Goal: Entertainment & Leisure: Consume media (video, audio)

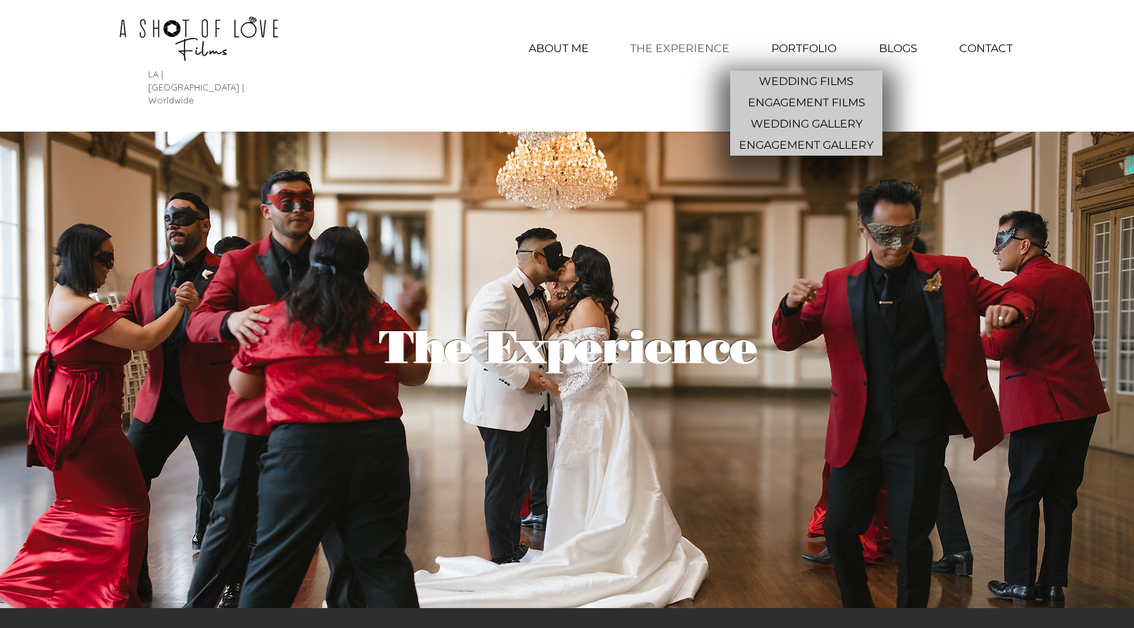
click at [791, 40] on p "PORTFOLIO" at bounding box center [804, 49] width 79 height 34
click at [808, 101] on p "ENGAGEMENT FILMS" at bounding box center [807, 102] width 128 height 21
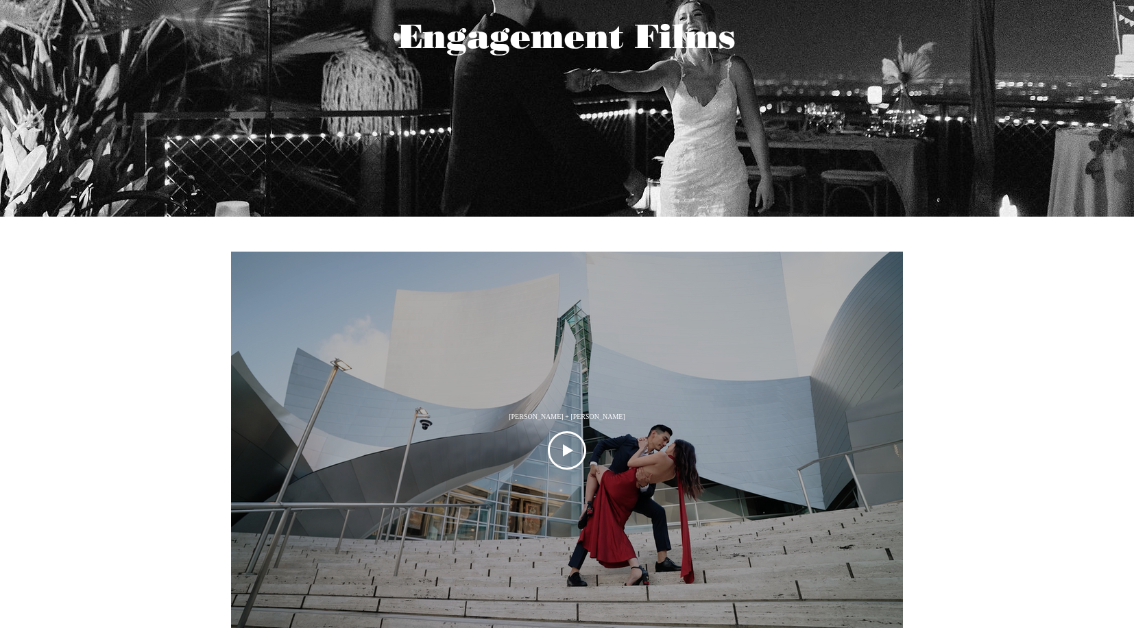
scroll to position [426, 0]
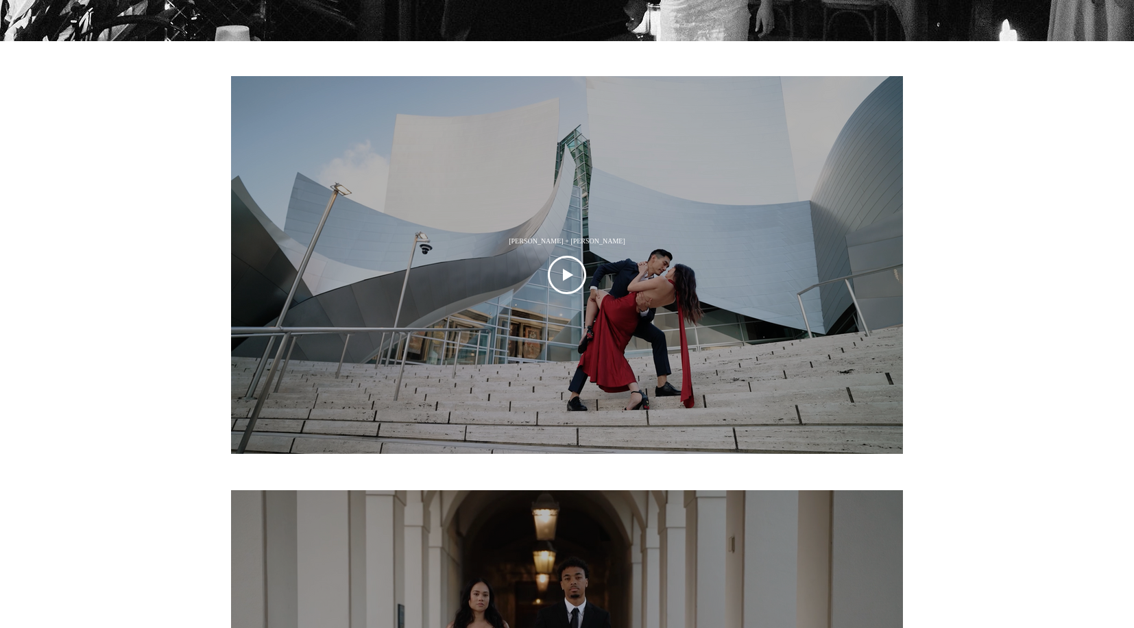
click at [565, 271] on icon "Play Video" at bounding box center [567, 275] width 38 height 38
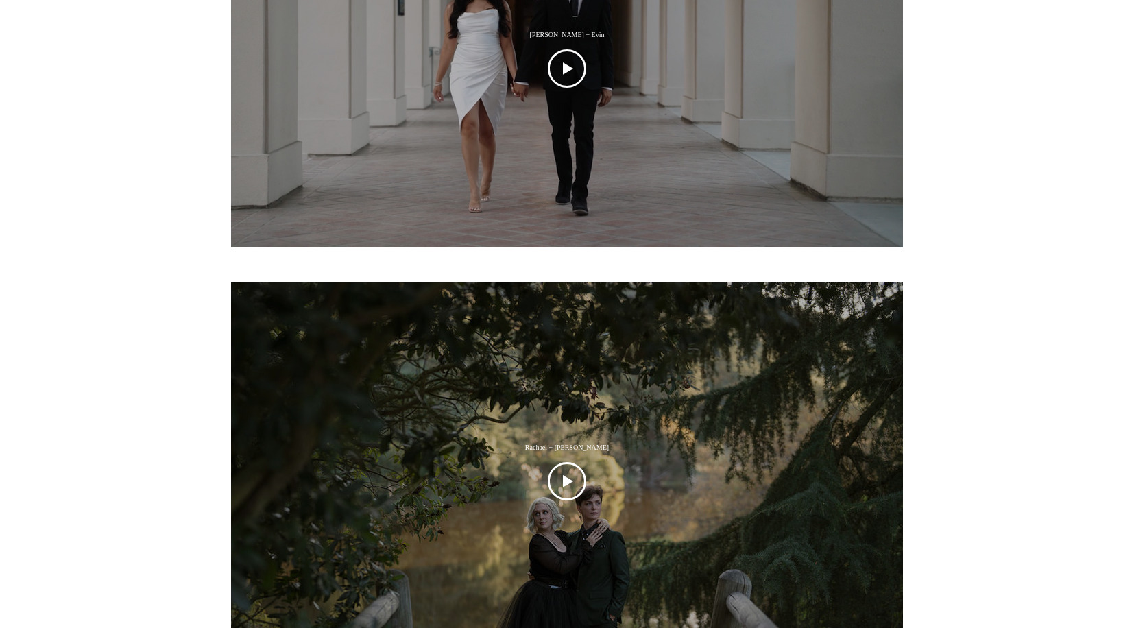
scroll to position [1116, 0]
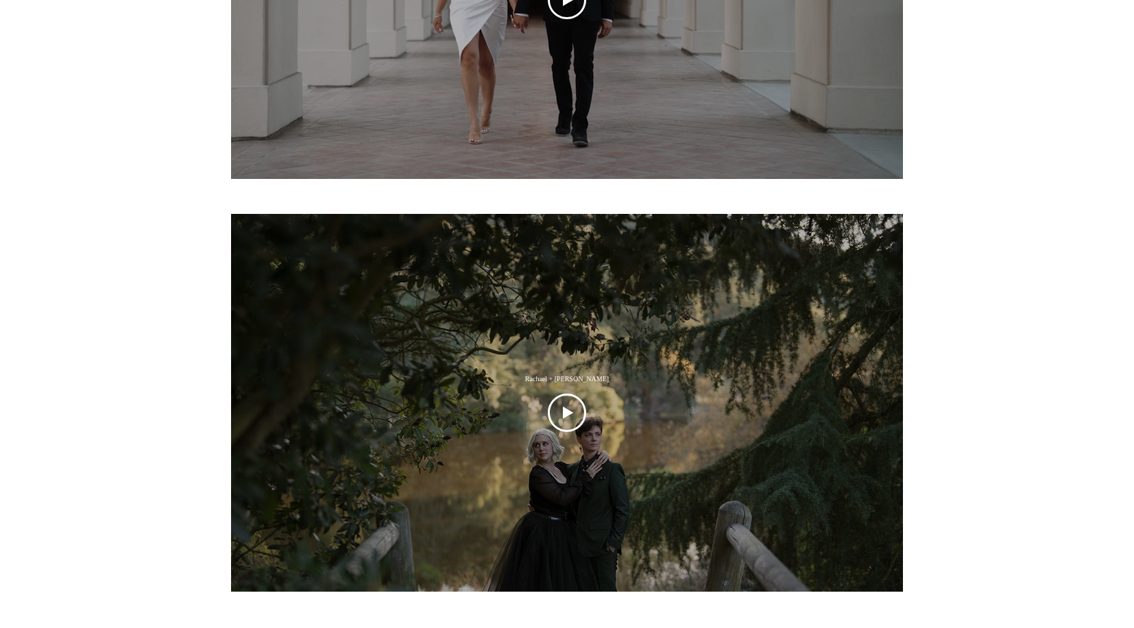
click at [573, 409] on icon "Play Video" at bounding box center [567, 413] width 38 height 38
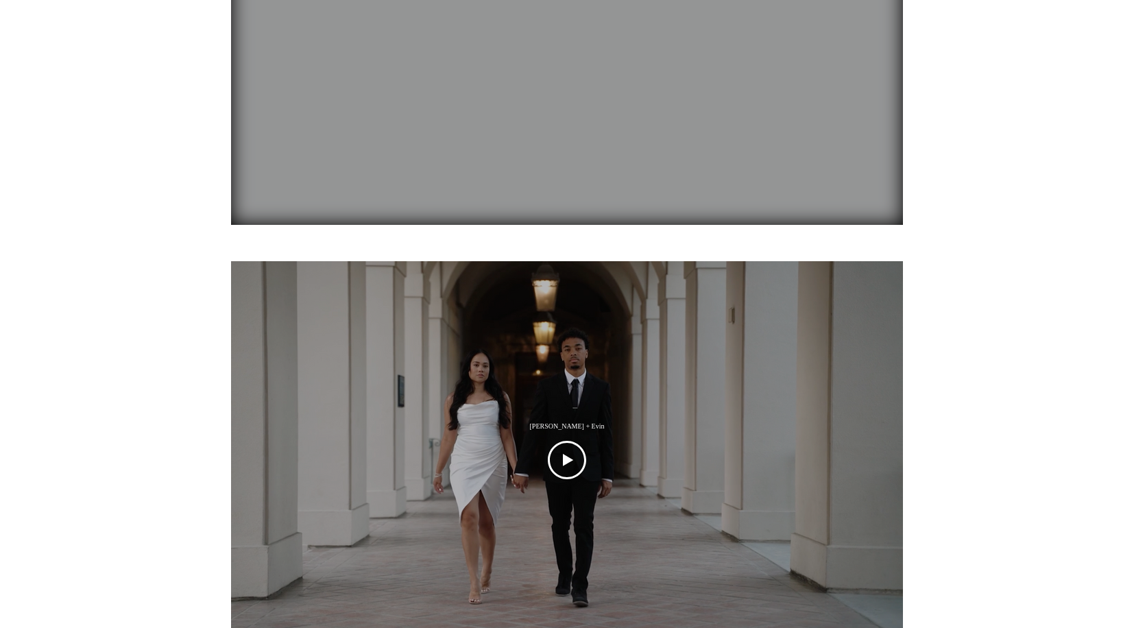
scroll to position [623, 0]
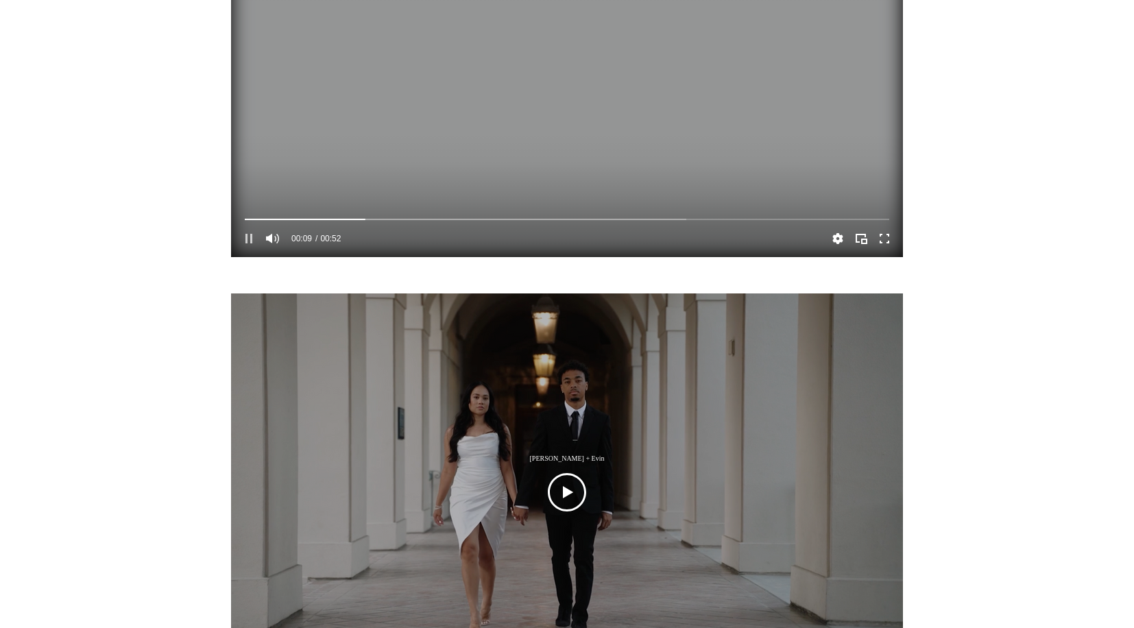
click at [251, 234] on icon "Pause" at bounding box center [248, 239] width 7 height 10
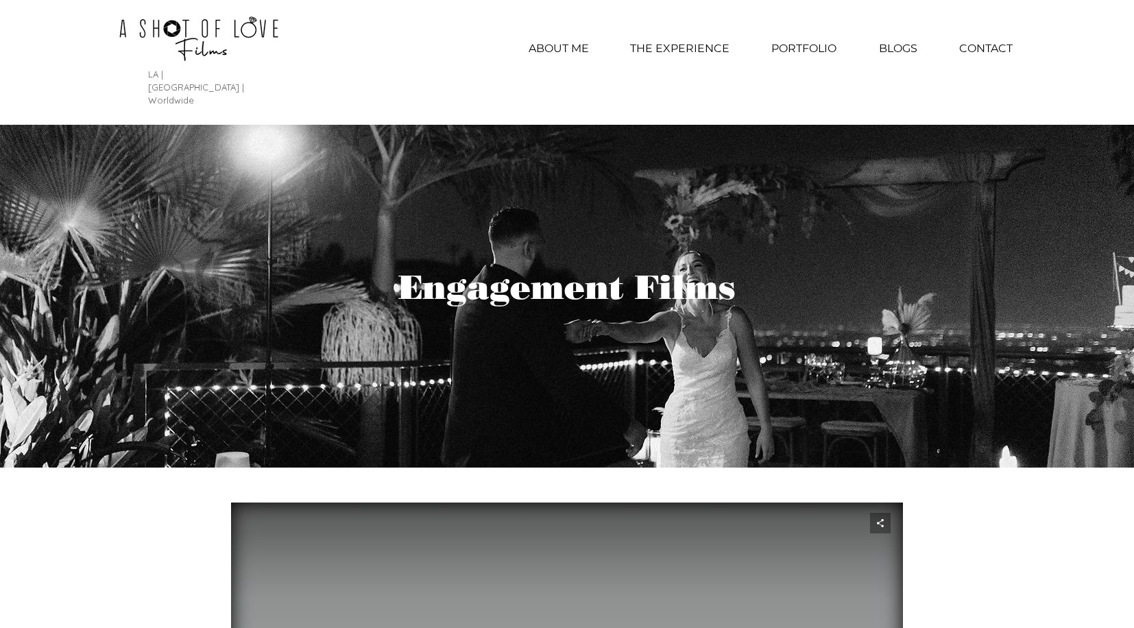
scroll to position [0, 0]
